Goal: Check status: Check status

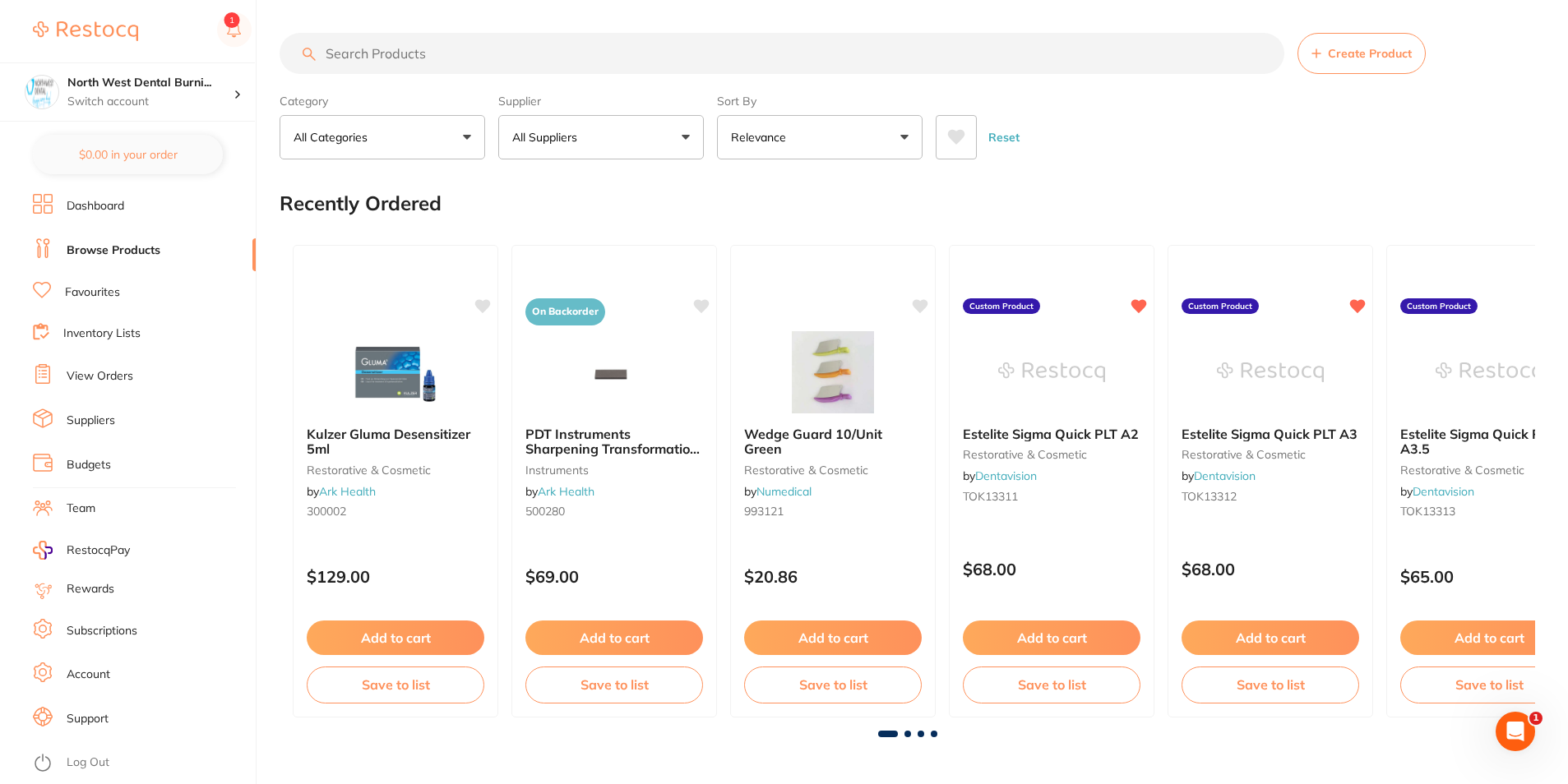
click at [94, 379] on link "View Orders" at bounding box center [100, 376] width 67 height 16
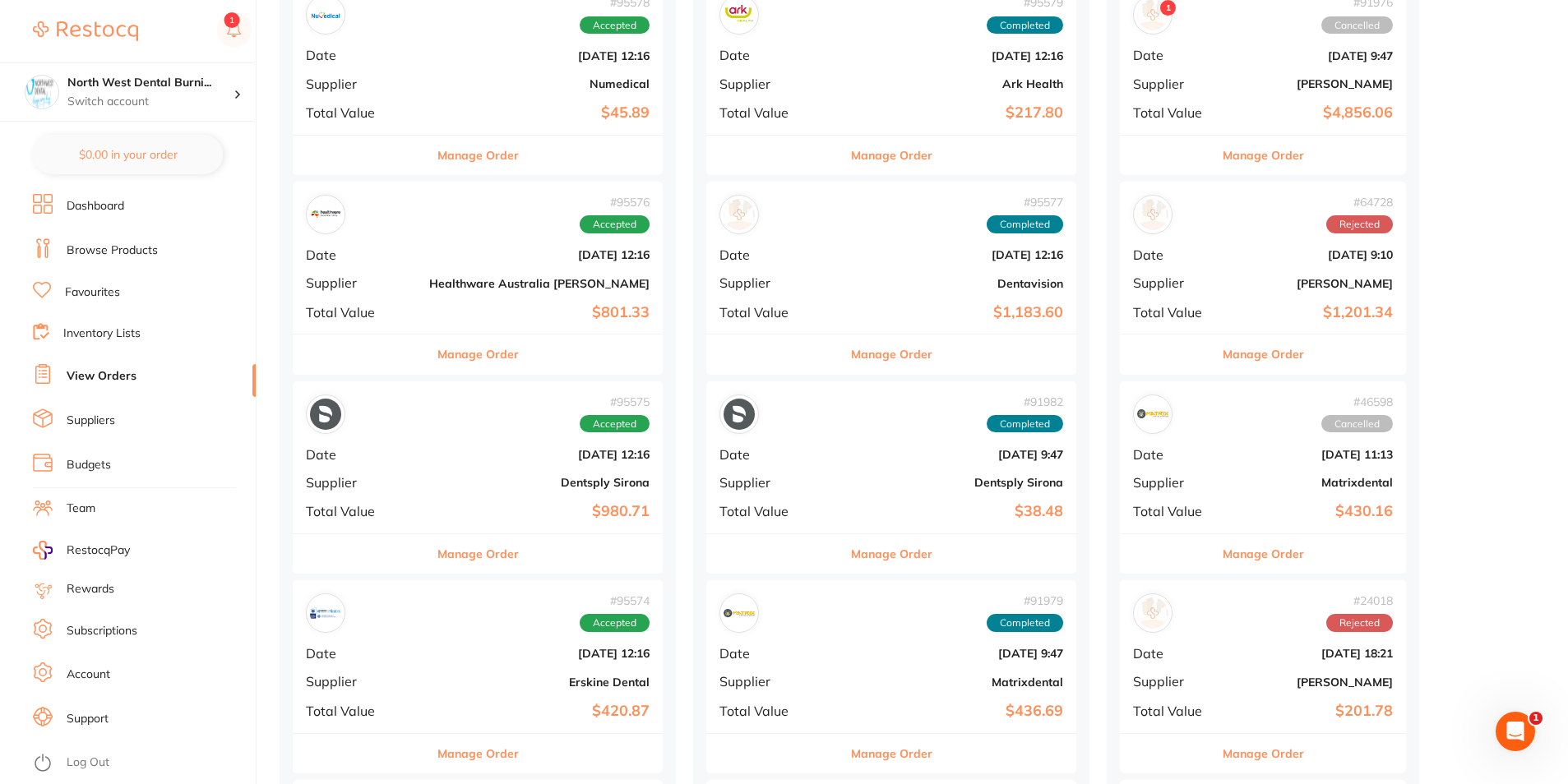
scroll to position [410, 0]
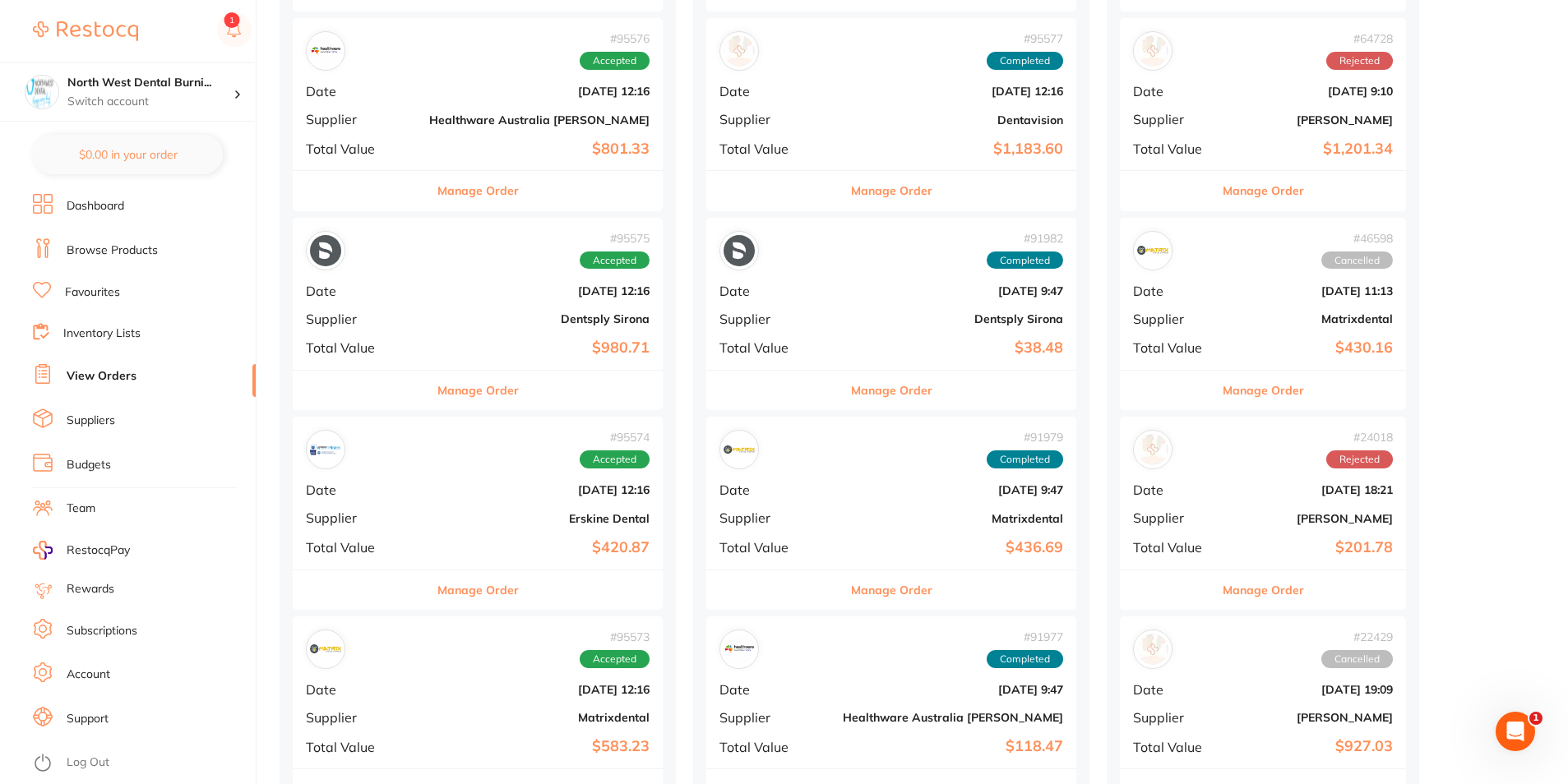
click at [465, 400] on button "Manage Order" at bounding box center [478, 391] width 81 height 40
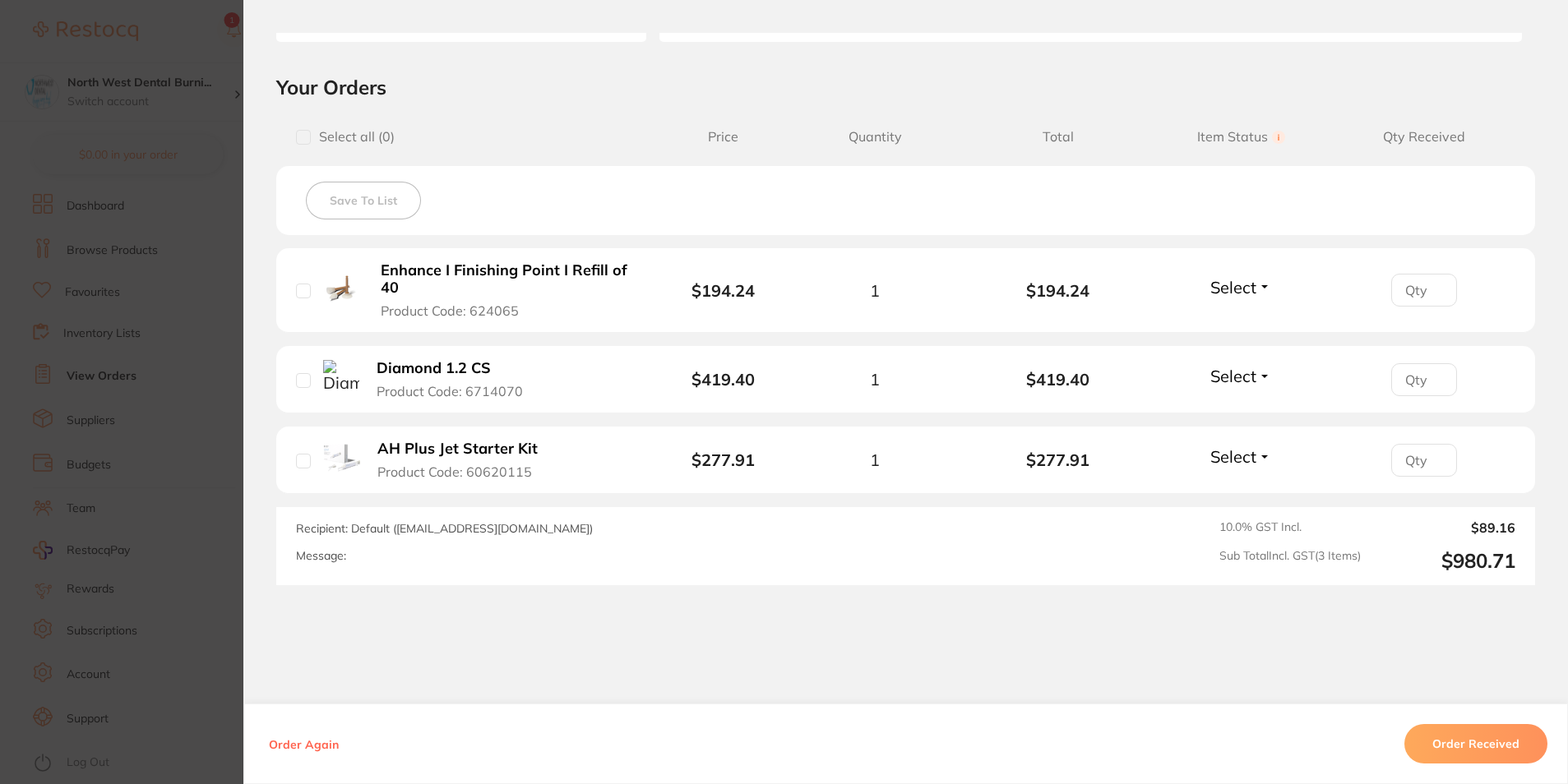
click at [699, 367] on li "Diamond 1.2 CS Product Code: 6714070 $419.40 1 $419.40 Select Received Back Ord…" at bounding box center [905, 379] width 1258 height 68
click at [418, 391] on span "Product Code: 6714070" at bounding box center [450, 391] width 146 height 14
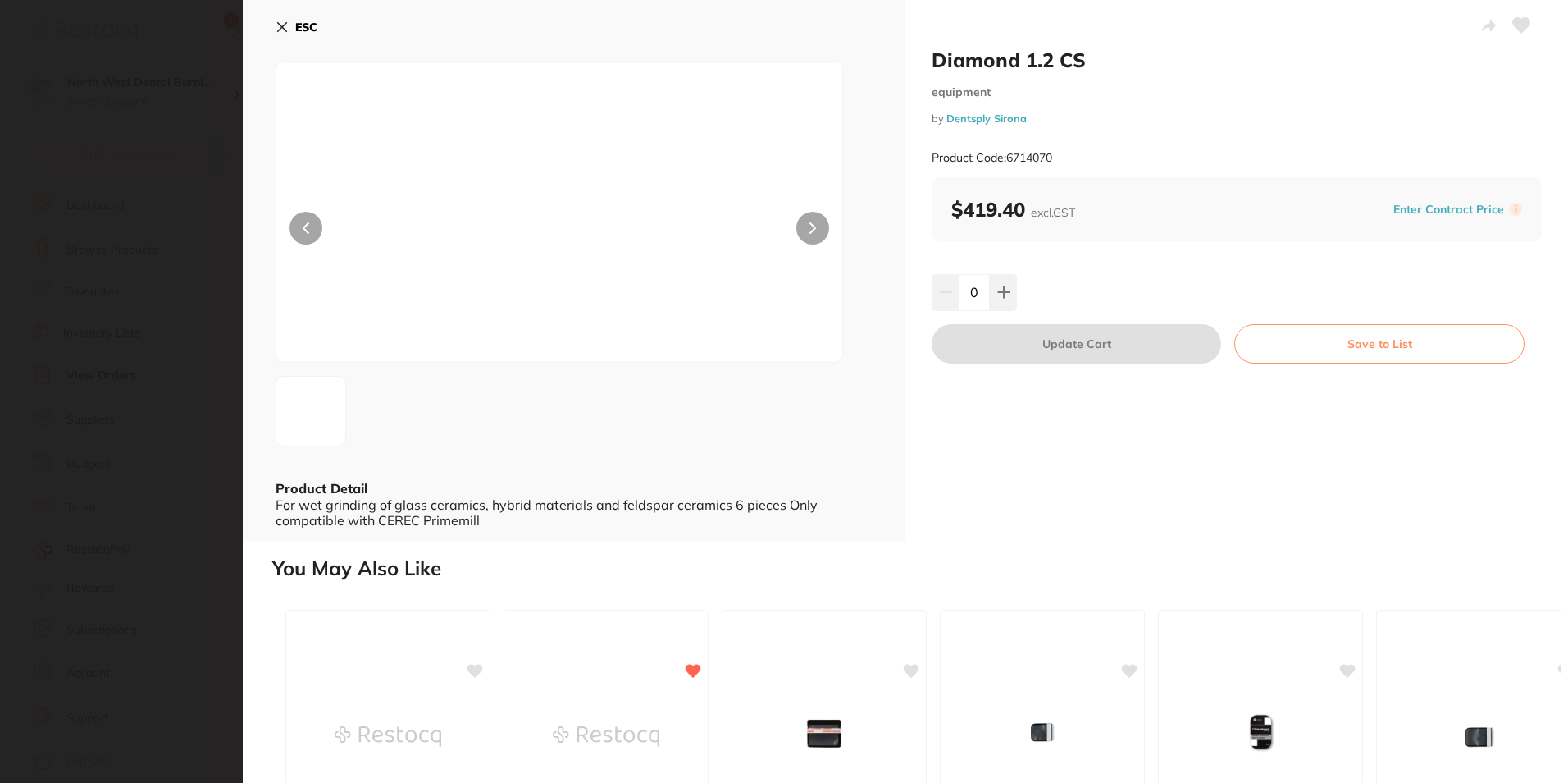
click at [831, 212] on div at bounding box center [559, 211] width 567 height 302
drag, startPoint x: 831, startPoint y: 214, endPoint x: 812, endPoint y: 218, distance: 19.4
click at [830, 215] on div at bounding box center [559, 211] width 567 height 302
click at [811, 220] on button at bounding box center [812, 228] width 32 height 32
click at [307, 26] on b "ESC" at bounding box center [306, 27] width 23 height 14
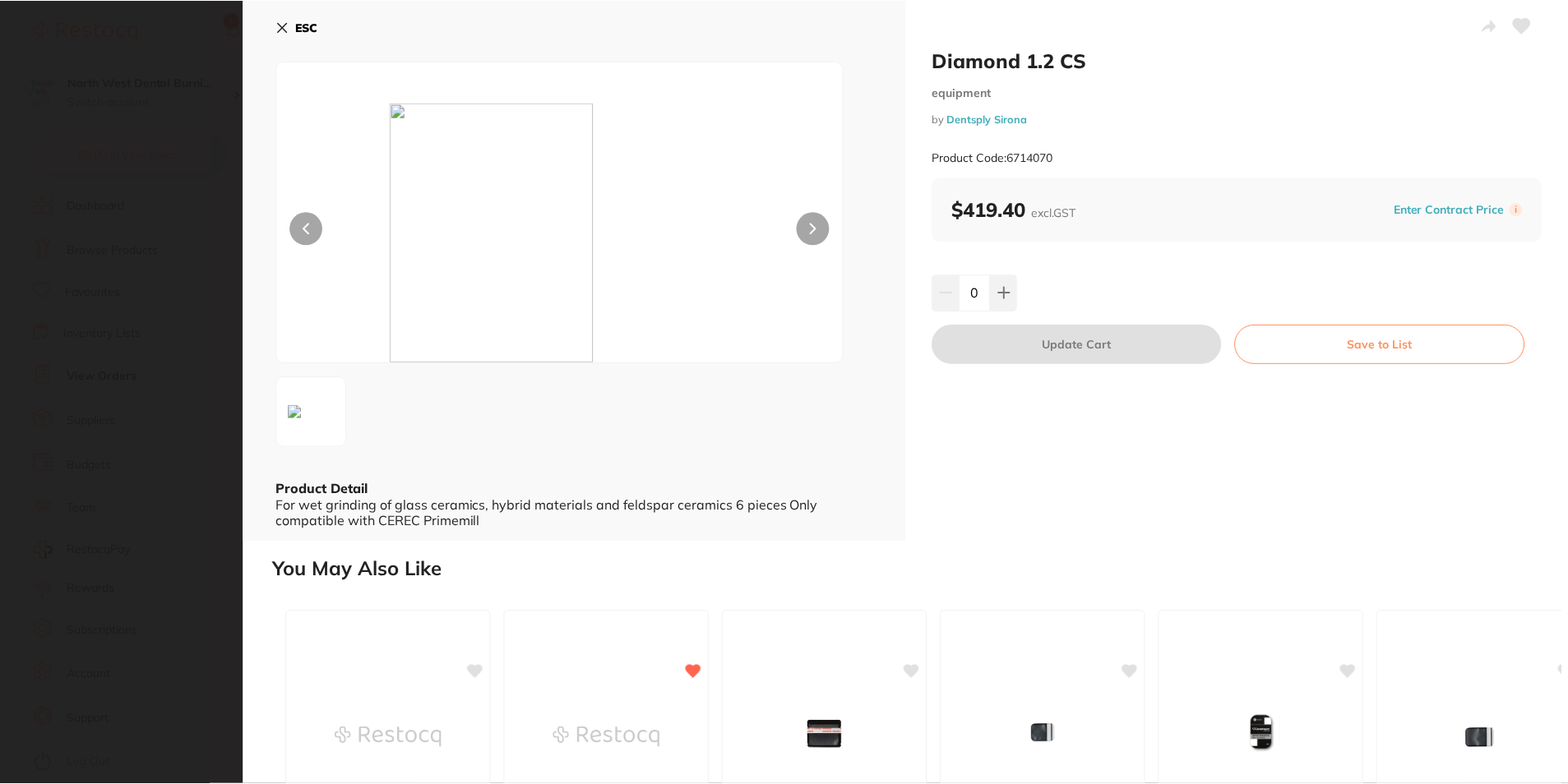
scroll to position [410, 0]
